Goal: Check status: Check status

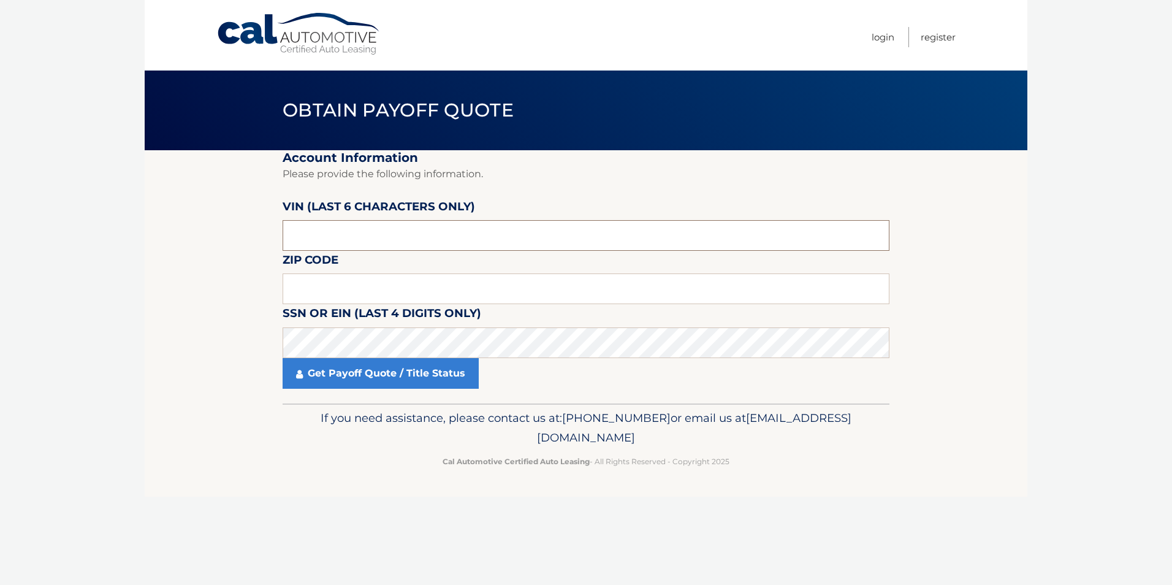
click at [364, 234] on input "text" at bounding box center [586, 235] width 607 height 31
type input "155039"
type input "19013"
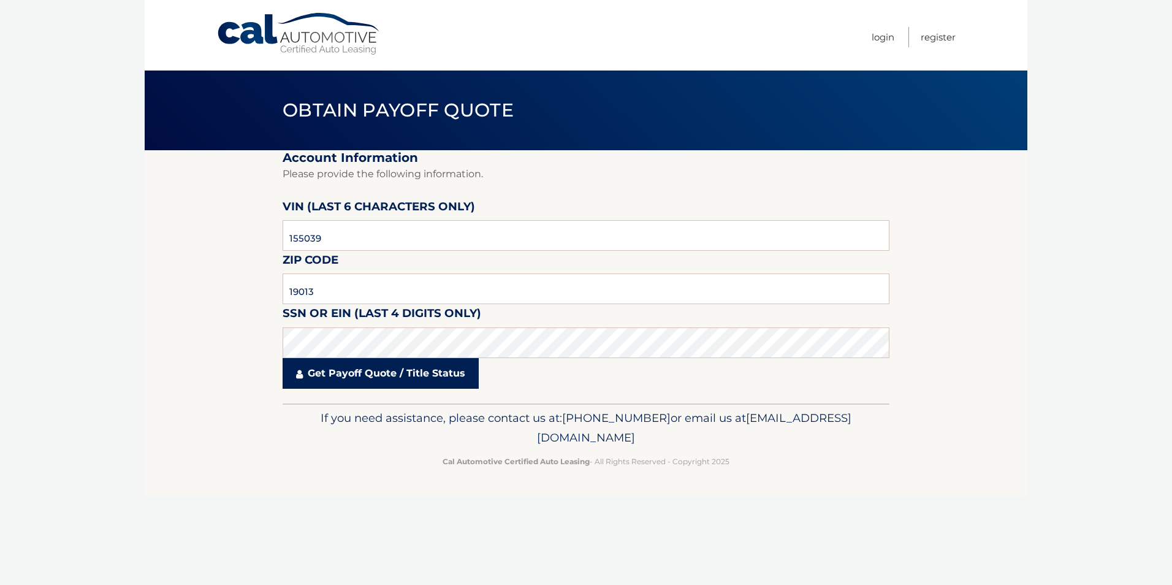
click at [377, 379] on link "Get Payoff Quote / Title Status" at bounding box center [381, 373] width 196 height 31
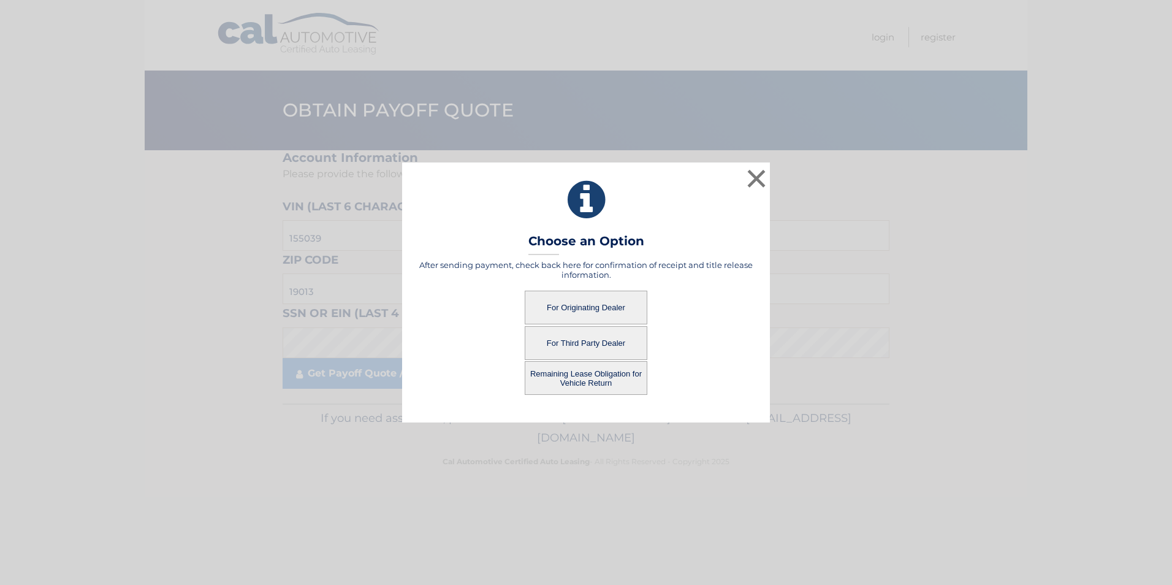
click at [580, 309] on button "For Originating Dealer" at bounding box center [586, 307] width 123 height 34
click at [578, 304] on button "For Originating Dealer" at bounding box center [586, 307] width 123 height 34
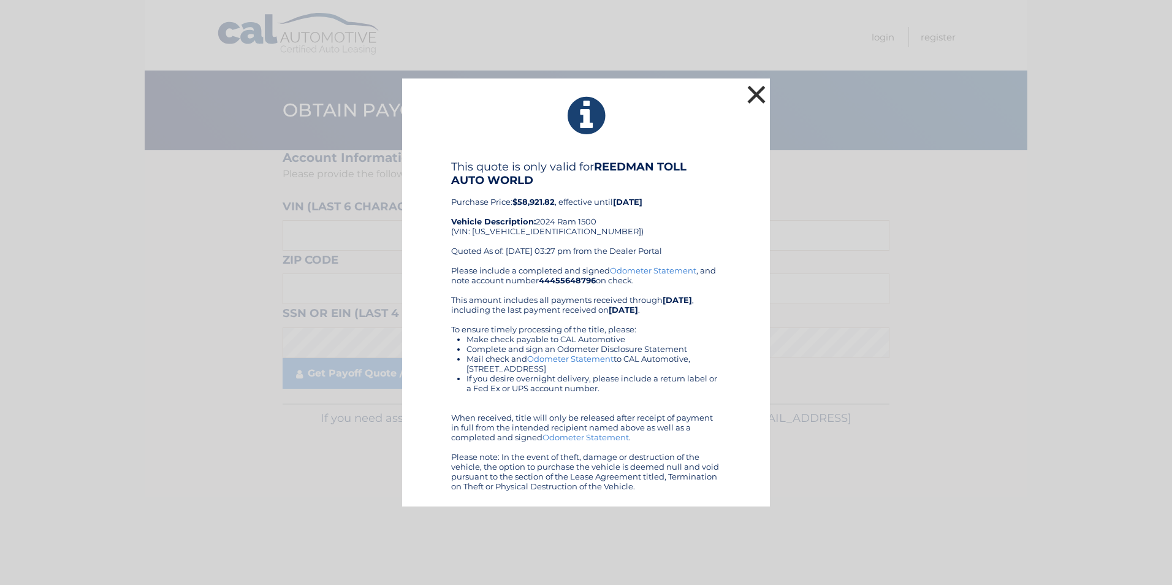
click at [750, 86] on button "×" at bounding box center [756, 94] width 25 height 25
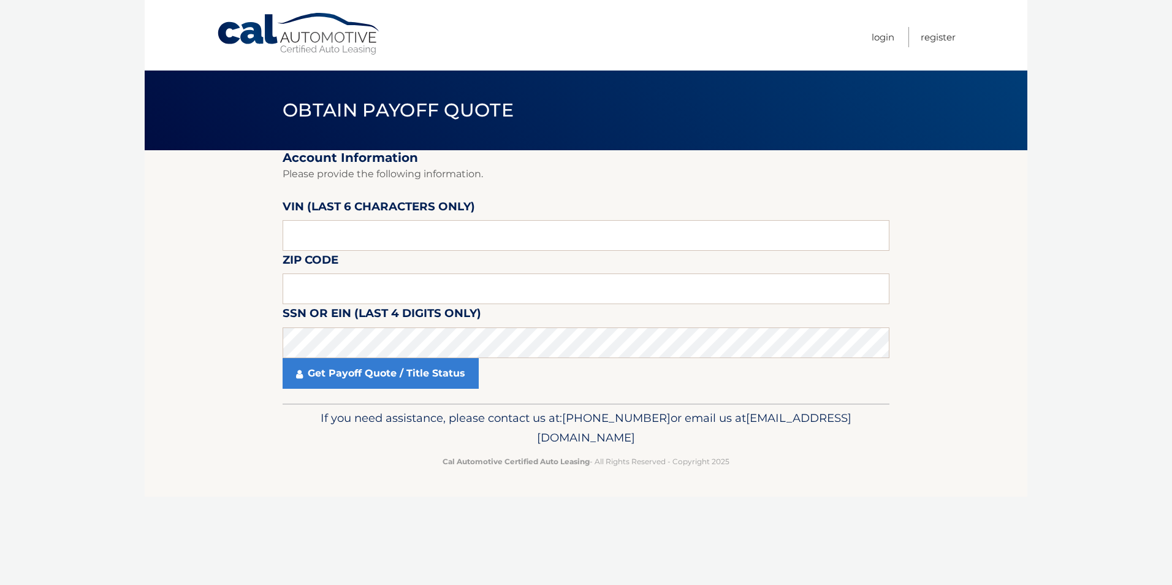
click at [152, 326] on section "Account Information Please provide the following information. VIN (last 6 chara…" at bounding box center [586, 276] width 882 height 253
